Goal: Task Accomplishment & Management: Manage account settings

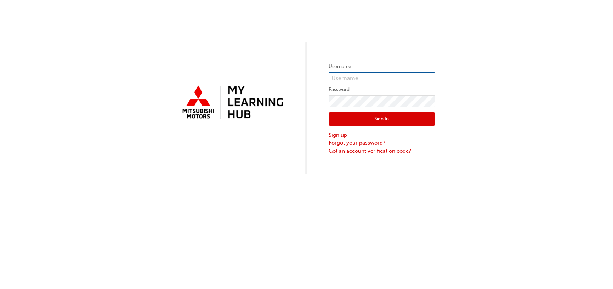
type input "0005692144"
click at [381, 120] on button "Sign In" at bounding box center [382, 118] width 106 height 13
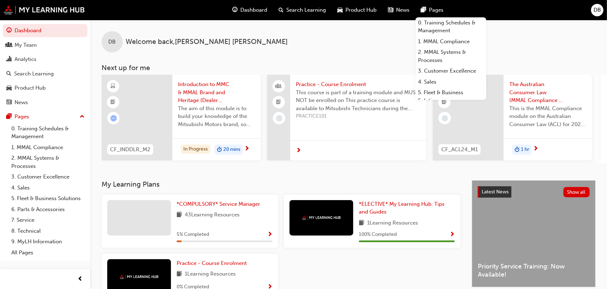
click at [598, 8] on span "DB" at bounding box center [597, 10] width 7 height 8
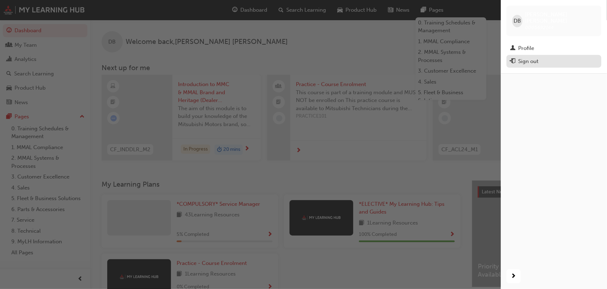
click at [534, 57] on div "Sign out" at bounding box center [529, 61] width 20 height 8
